Goal: Task Accomplishment & Management: Complete application form

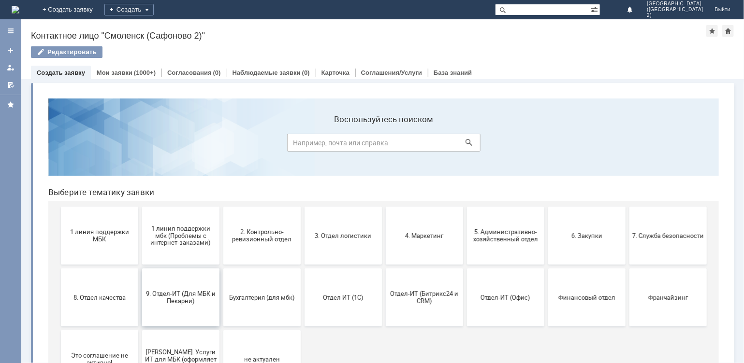
click at [188, 284] on button "9. Отдел-ИТ (Для МБК и Пекарни)" at bounding box center [180, 297] width 77 height 58
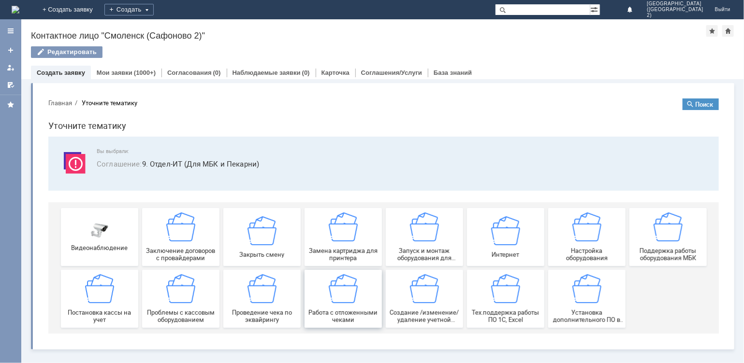
click at [337, 295] on img at bounding box center [342, 288] width 29 height 29
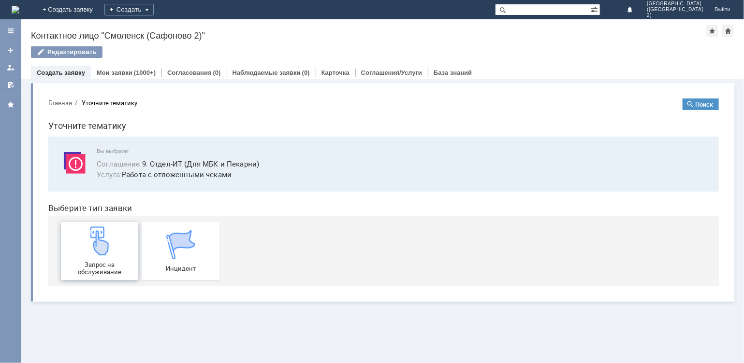
click at [99, 258] on div "Запрос на обслуживание" at bounding box center [99, 250] width 72 height 49
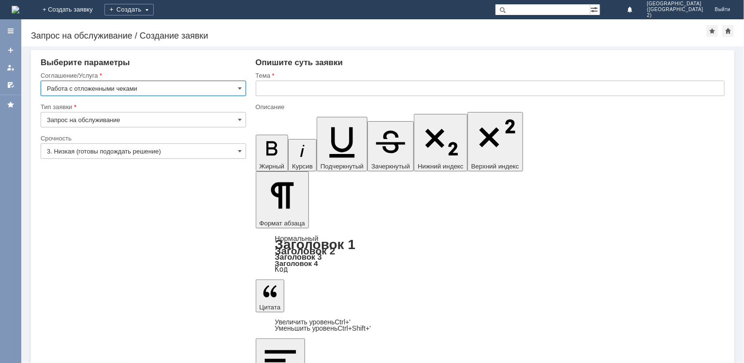
click at [284, 85] on input "text" at bounding box center [490, 88] width 469 height 15
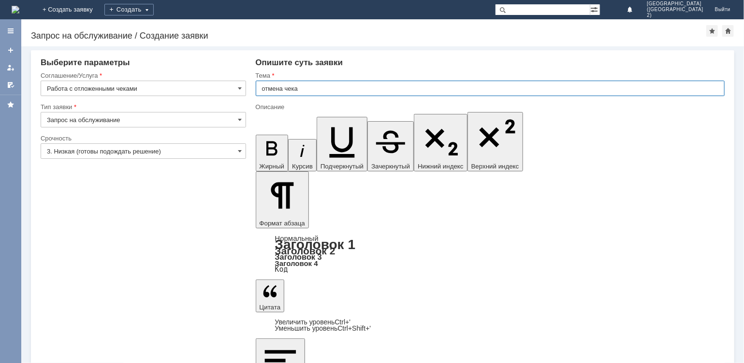
type input "отмена чека"
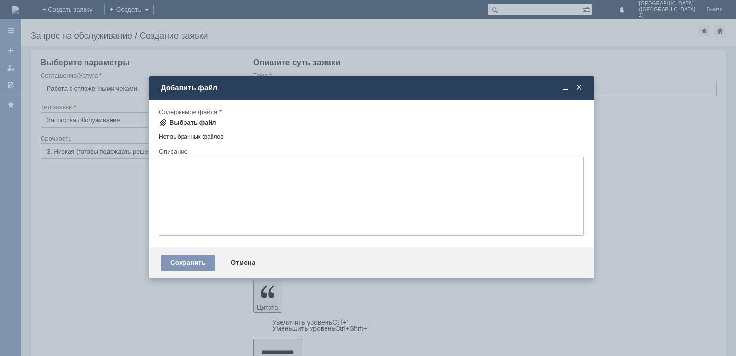
click at [194, 119] on div "Выбрать файл" at bounding box center [193, 123] width 47 height 8
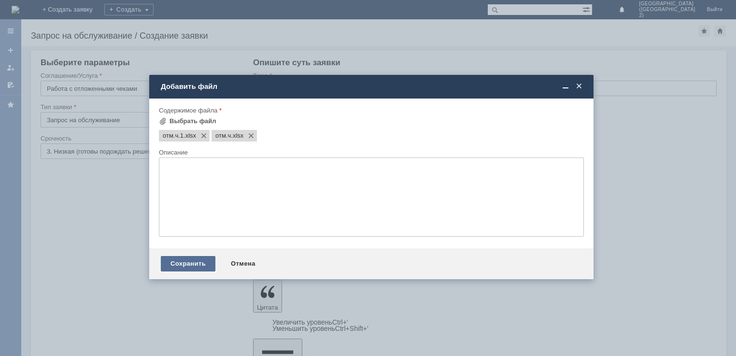
click at [193, 264] on div "Сохранить" at bounding box center [188, 263] width 55 height 15
